Goal: Task Accomplishment & Management: Complete application form

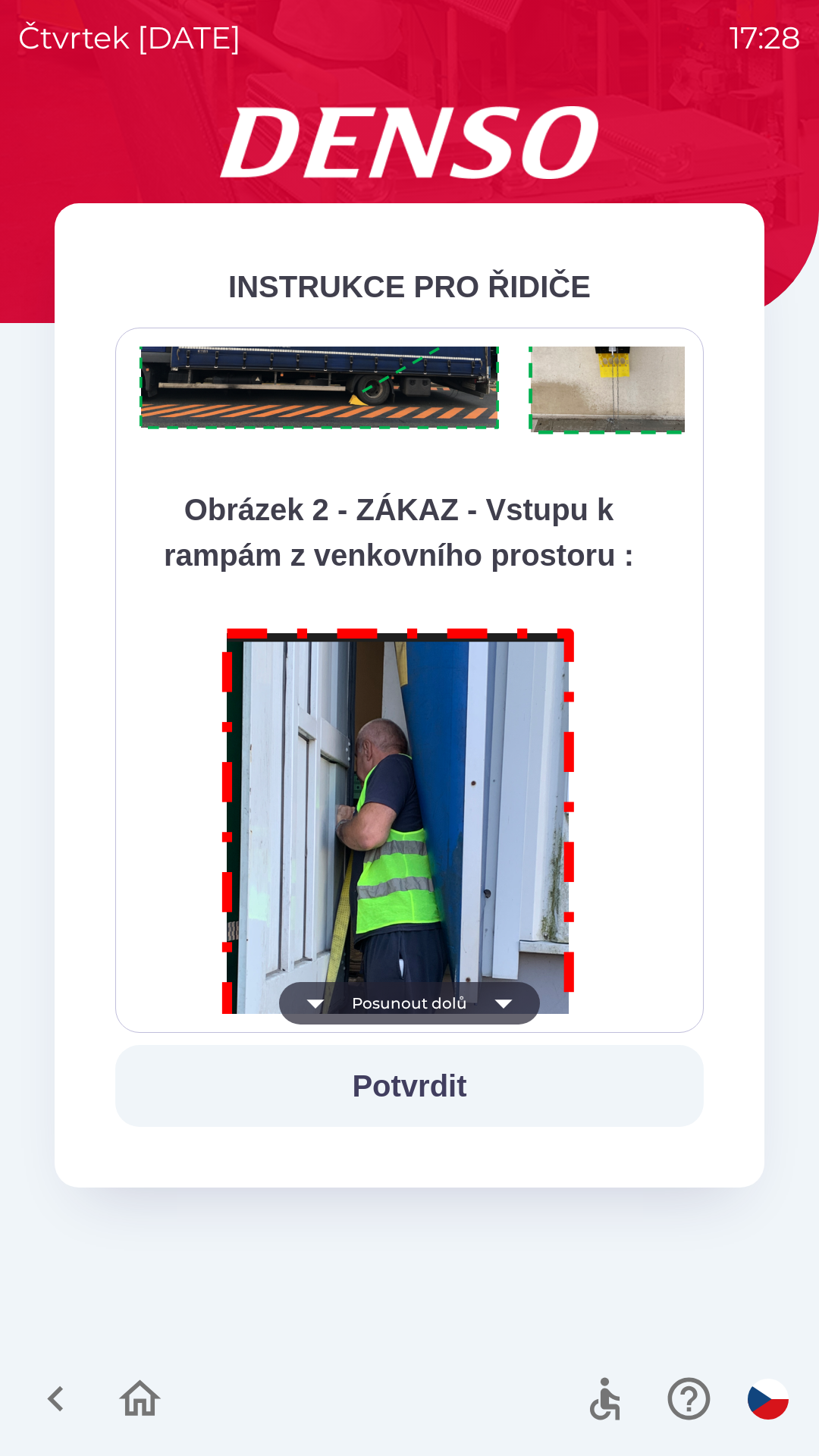
scroll to position [8520, 0]
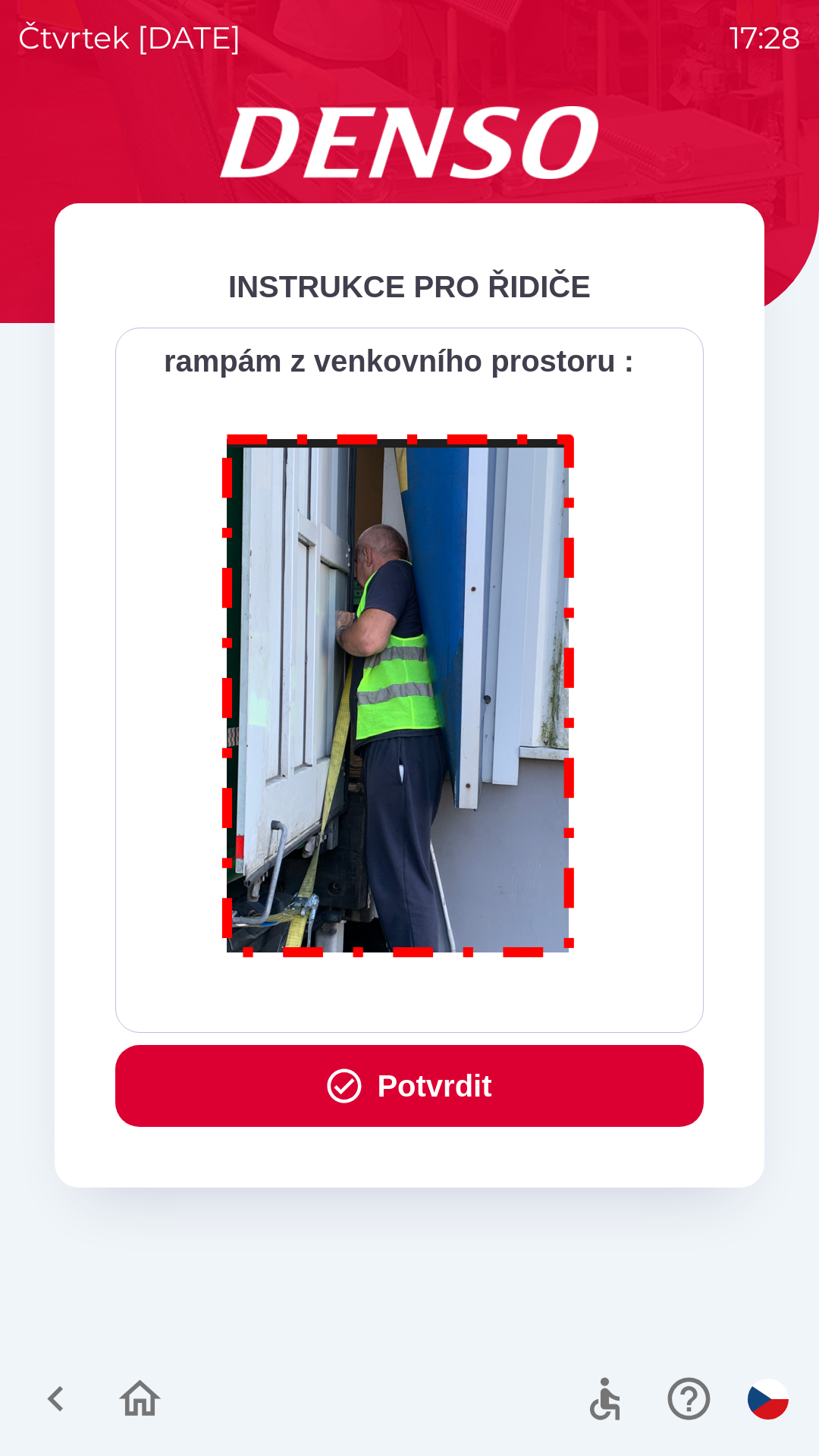
click at [481, 1063] on button "Potvrdit" at bounding box center [410, 1085] width 588 height 82
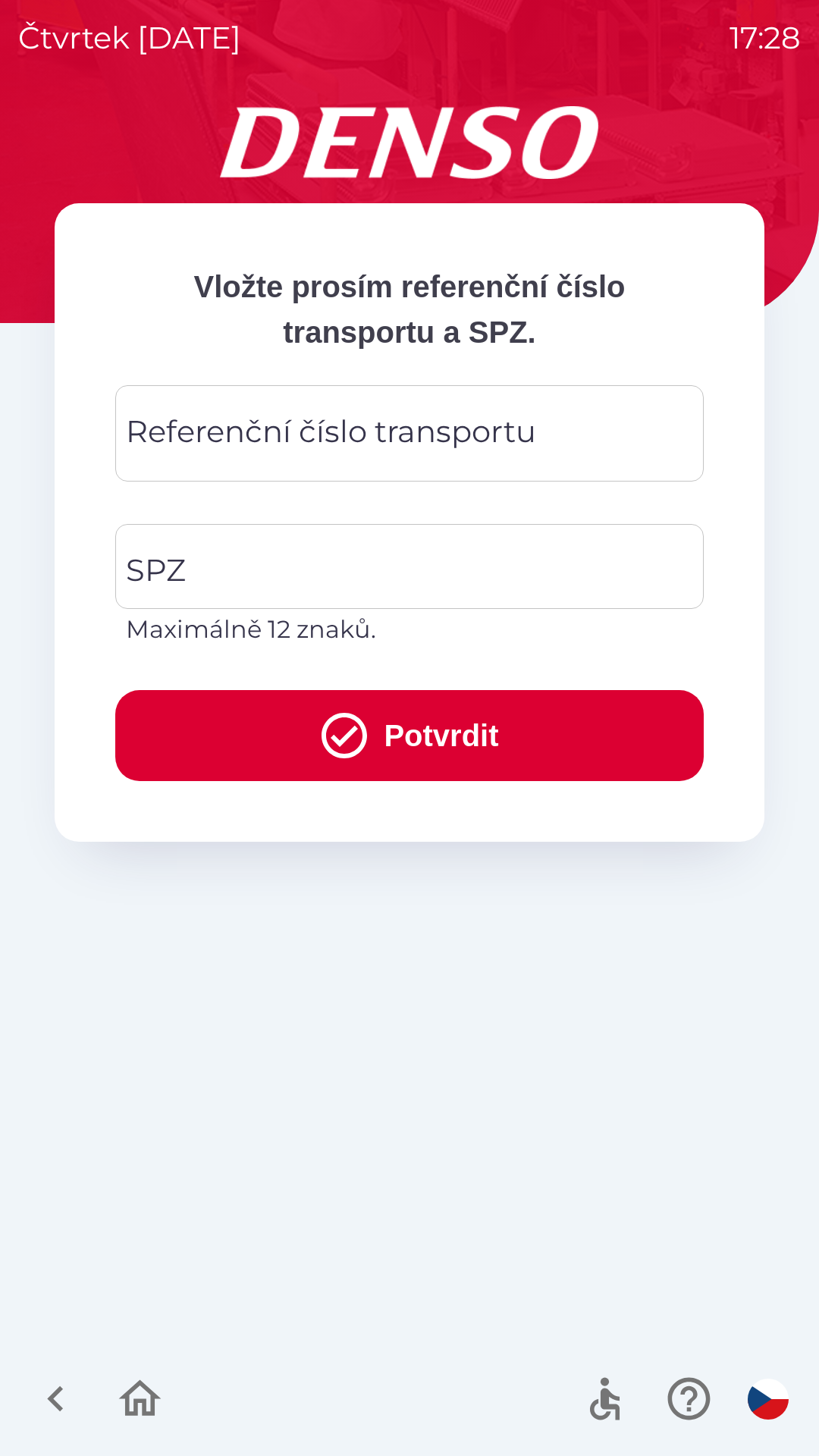
click at [366, 423] on div "Referenční číslo transportu Referenční číslo transportu" at bounding box center [410, 433] width 588 height 96
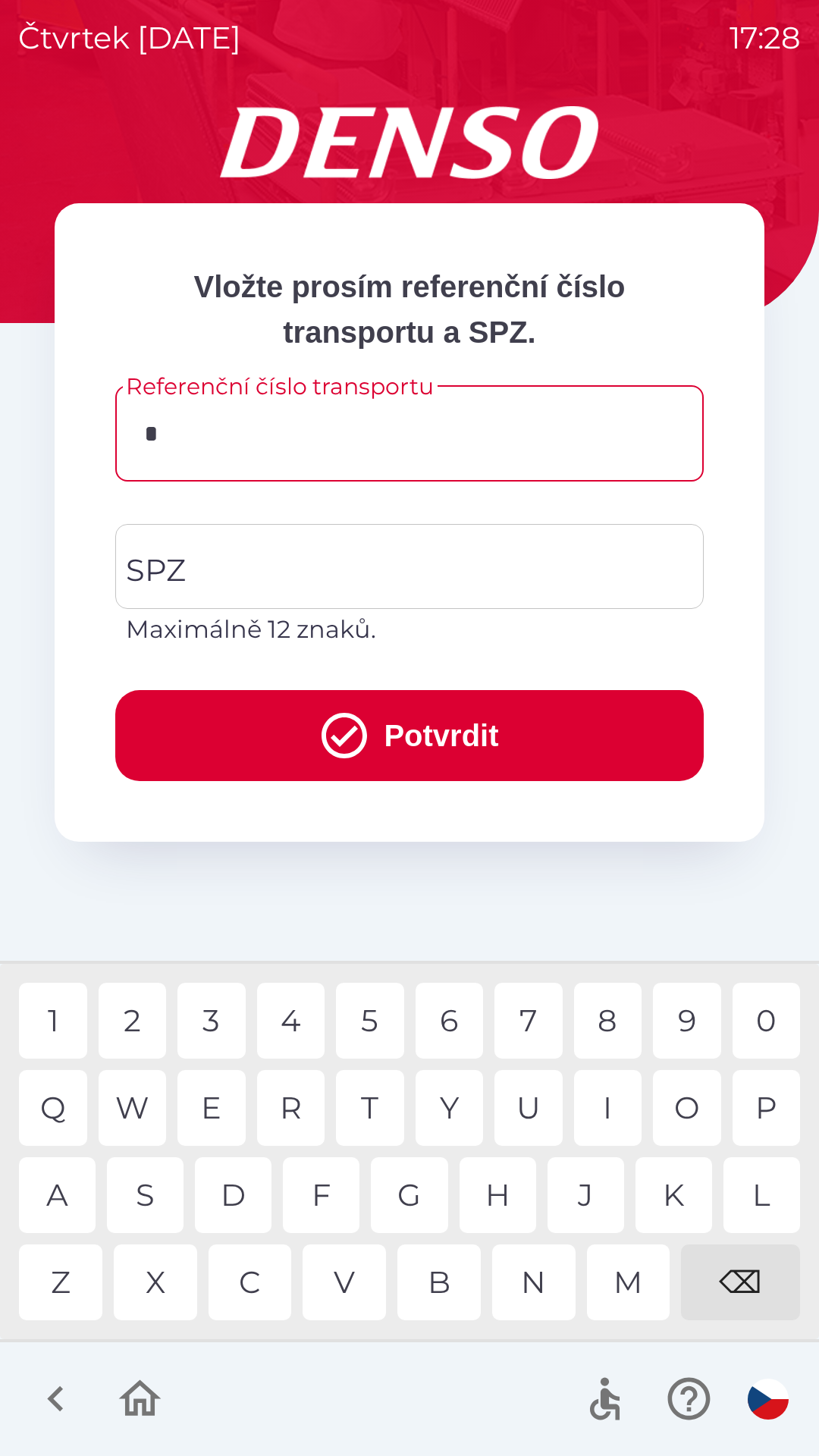
click at [531, 1011] on div "7" at bounding box center [528, 1020] width 68 height 76
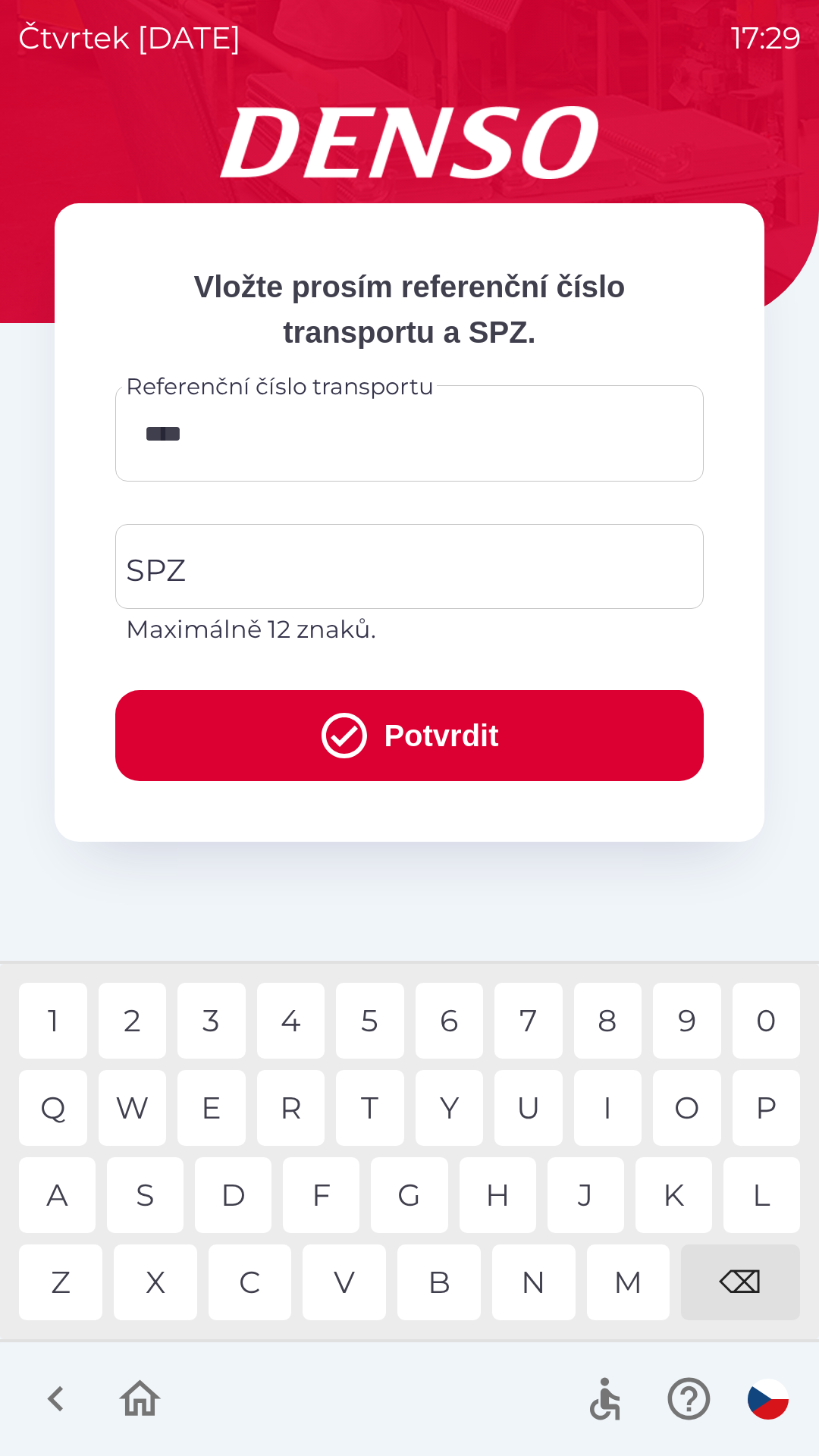
click at [762, 1029] on div "0" at bounding box center [766, 1020] width 68 height 76
click at [217, 1026] on div "3" at bounding box center [212, 1020] width 68 height 76
type input "********"
click at [345, 579] on input "SPZ" at bounding box center [398, 567] width 552 height 72
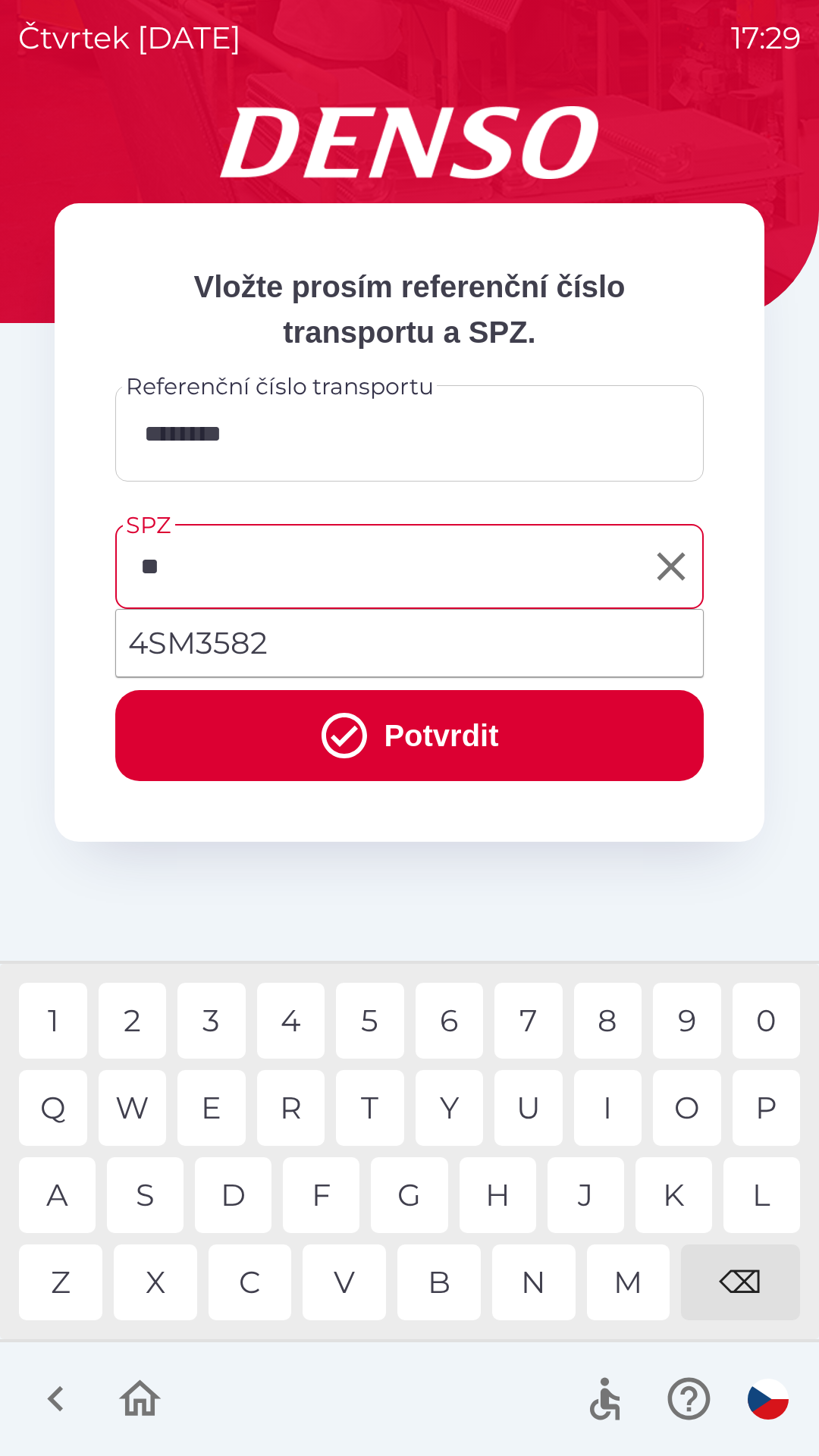
click at [151, 1192] on div "S" at bounding box center [145, 1195] width 77 height 76
click at [214, 1018] on div "3" at bounding box center [212, 1020] width 68 height 76
click at [751, 1011] on div "0" at bounding box center [766, 1020] width 68 height 76
type input "*******"
click at [764, 1017] on div "0" at bounding box center [766, 1020] width 68 height 76
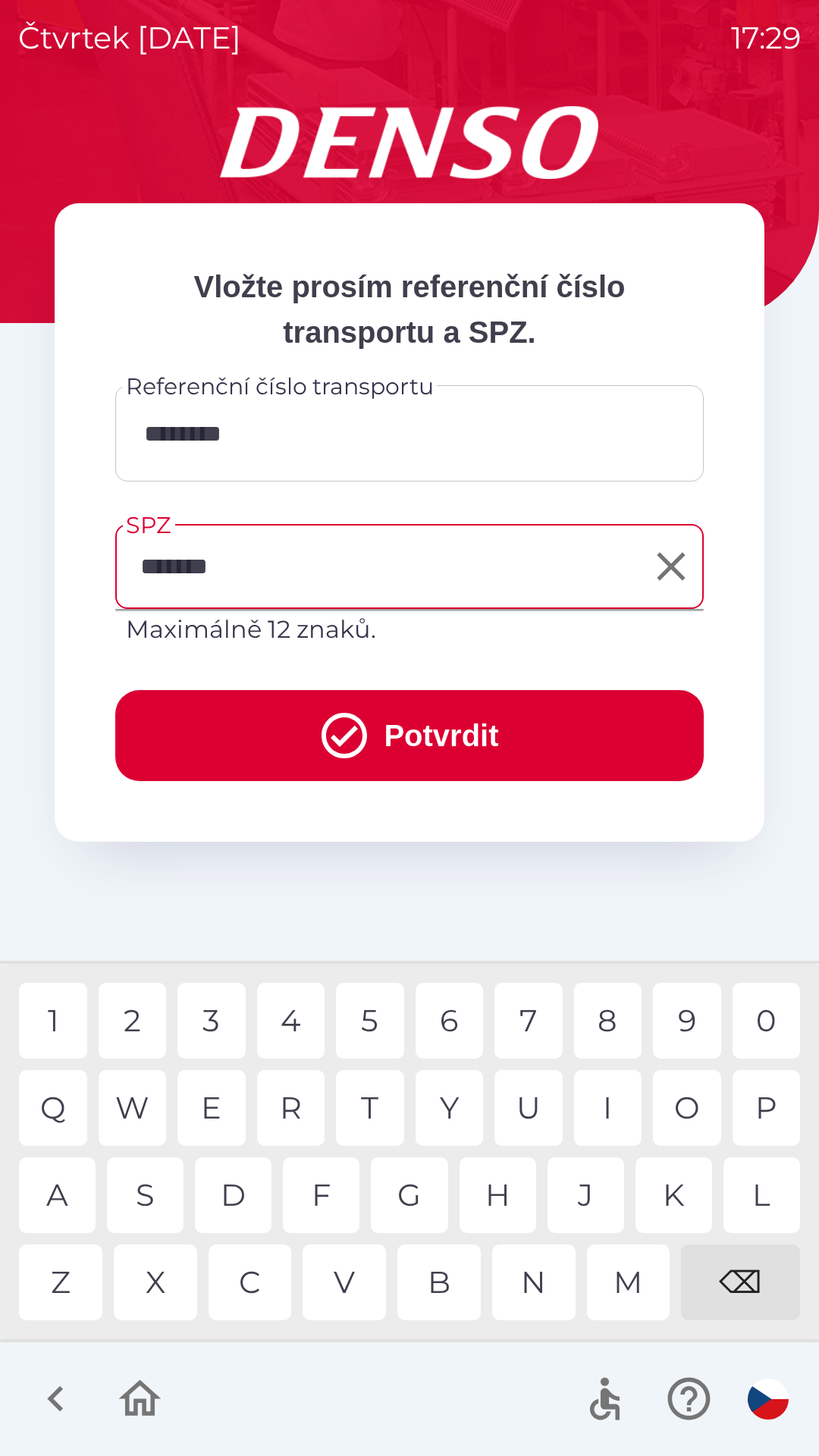
click at [465, 713] on button "Potvrdit" at bounding box center [410, 735] width 588 height 91
